Goal: Task Accomplishment & Management: Use online tool/utility

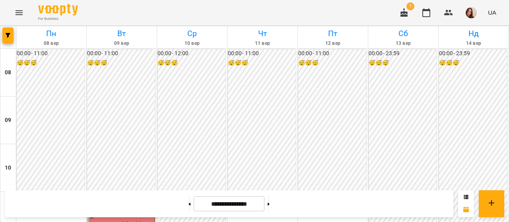
scroll to position [458, 0]
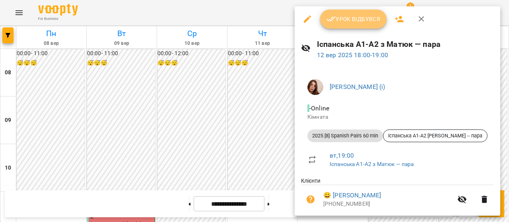
click at [348, 22] on span "Урок відбувся" at bounding box center [354, 19] width 54 height 10
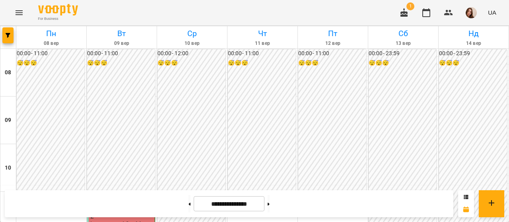
scroll to position [418, 0]
click at [472, 18] on img "button" at bounding box center [471, 12] width 11 height 11
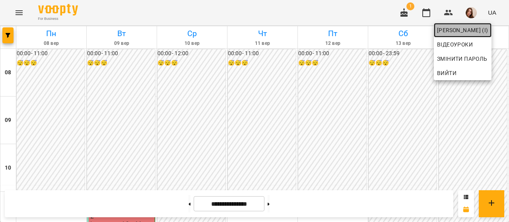
click at [477, 31] on span "[PERSON_NAME] (і)" at bounding box center [462, 30] width 51 height 10
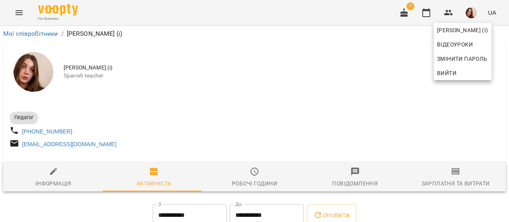
click at [453, 172] on div at bounding box center [254, 111] width 509 height 222
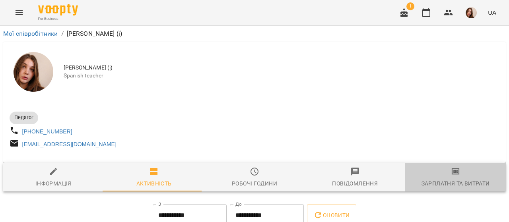
click at [452, 175] on icon "button" at bounding box center [456, 172] width 8 height 6
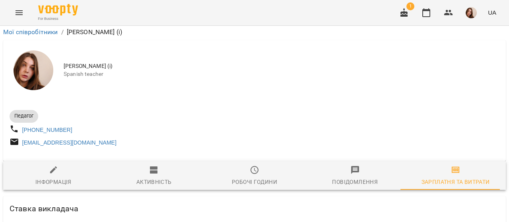
scroll to position [2126, 0]
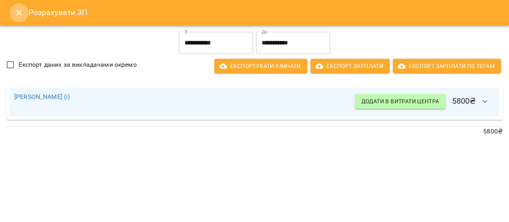
click at [15, 9] on icon "Close" at bounding box center [19, 13] width 10 height 10
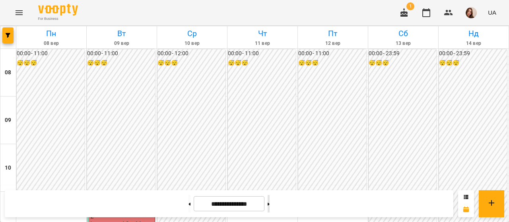
click at [270, 204] on button at bounding box center [269, 204] width 2 height 18
type input "**********"
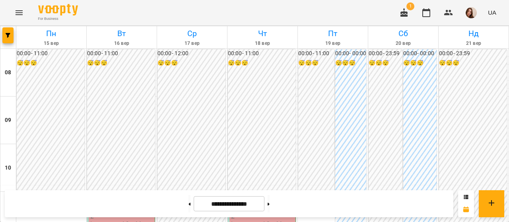
scroll to position [431, 0]
click at [469, 17] on img "button" at bounding box center [471, 12] width 11 height 11
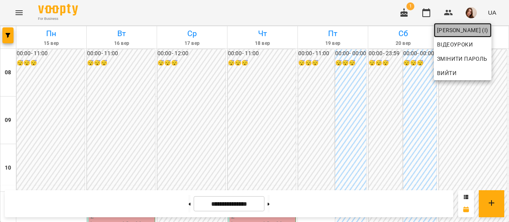
click at [467, 34] on span "[PERSON_NAME] (і)" at bounding box center [462, 30] width 51 height 10
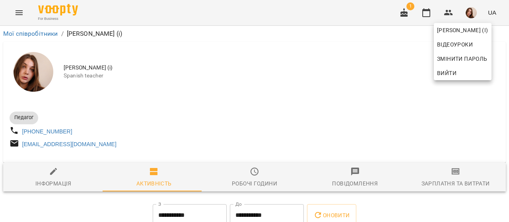
click at [451, 187] on div at bounding box center [254, 111] width 509 height 222
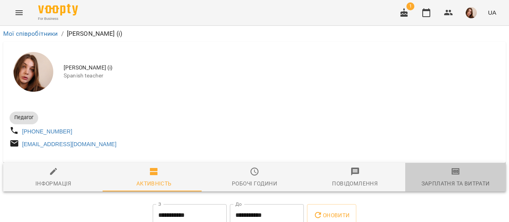
click at [451, 187] on div "Зарплатня та Витрати" at bounding box center [456, 184] width 68 height 10
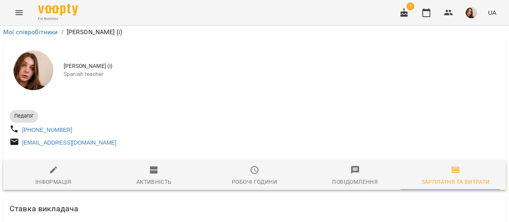
scroll to position [2126, 0]
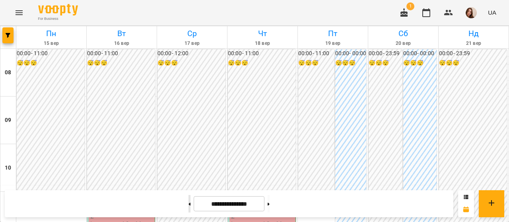
click at [189, 208] on button at bounding box center [190, 204] width 2 height 18
type input "**********"
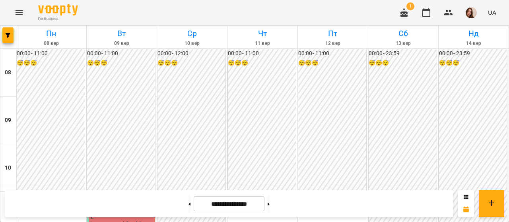
scroll to position [111, 0]
